Goal: Information Seeking & Learning: Learn about a topic

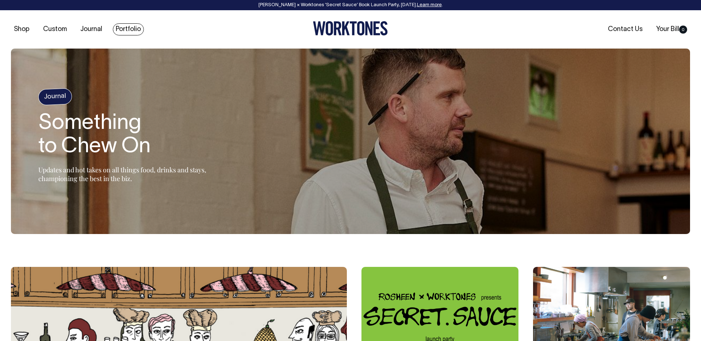
click at [124, 31] on link "Portfolio" at bounding box center [128, 29] width 31 height 12
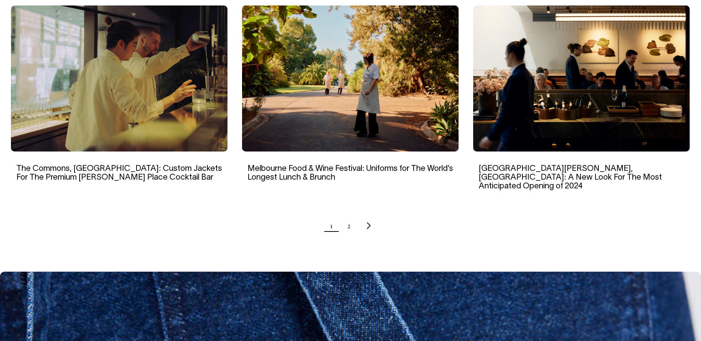
click at [510, 165] on link "[GEOGRAPHIC_DATA][PERSON_NAME], [GEOGRAPHIC_DATA]: A New Look For The Most Anti…" at bounding box center [570, 177] width 183 height 25
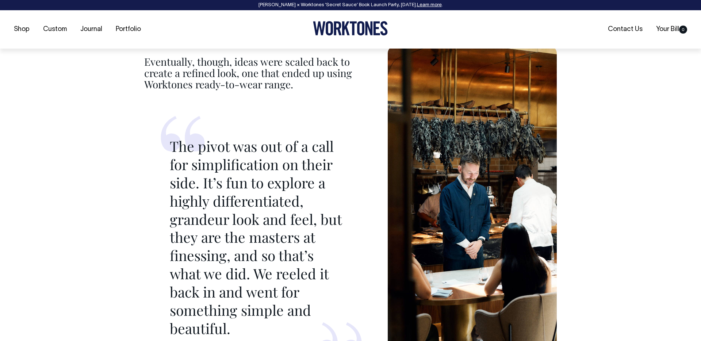
scroll to position [2407, 0]
